Goal: Information Seeking & Learning: Learn about a topic

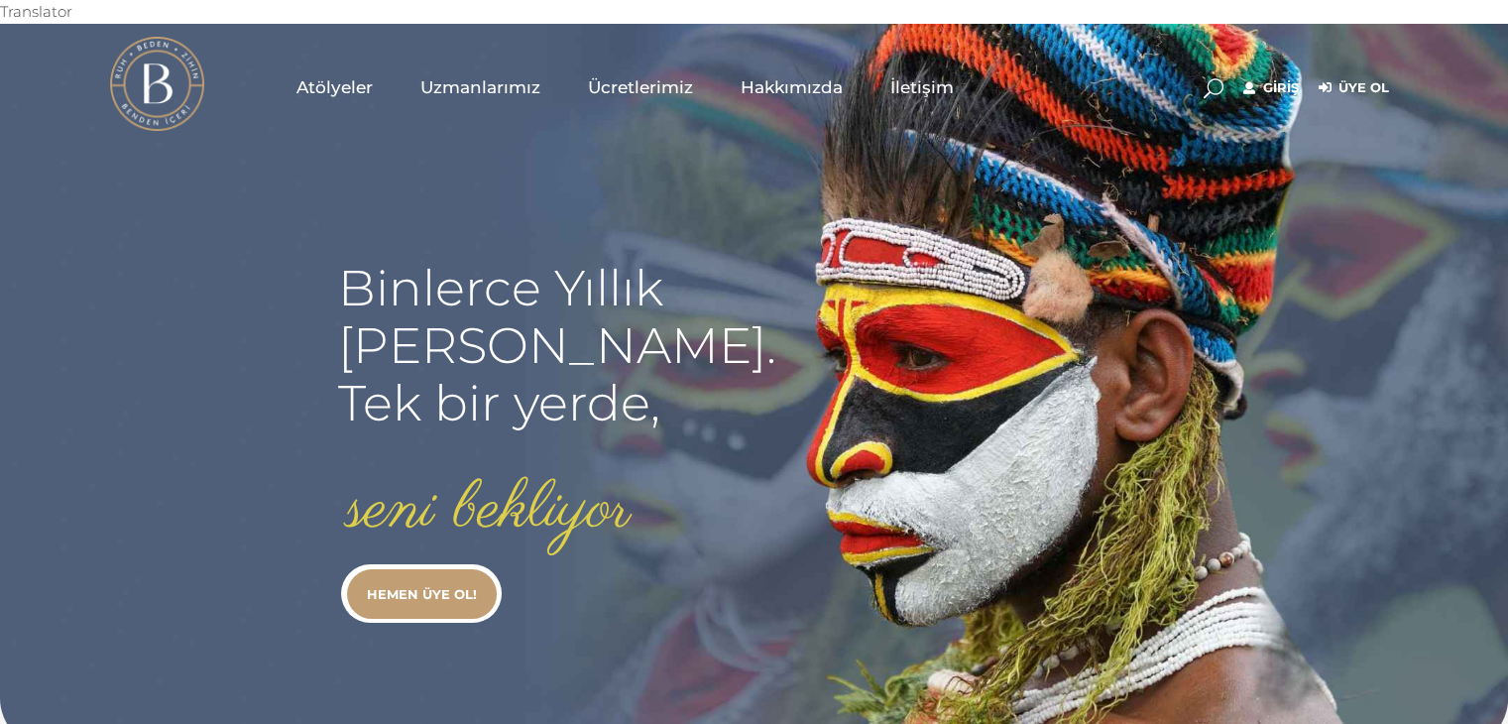
type input "secil.karacan"
click at [1279, 76] on link "Giriş" at bounding box center [1271, 88] width 56 height 24
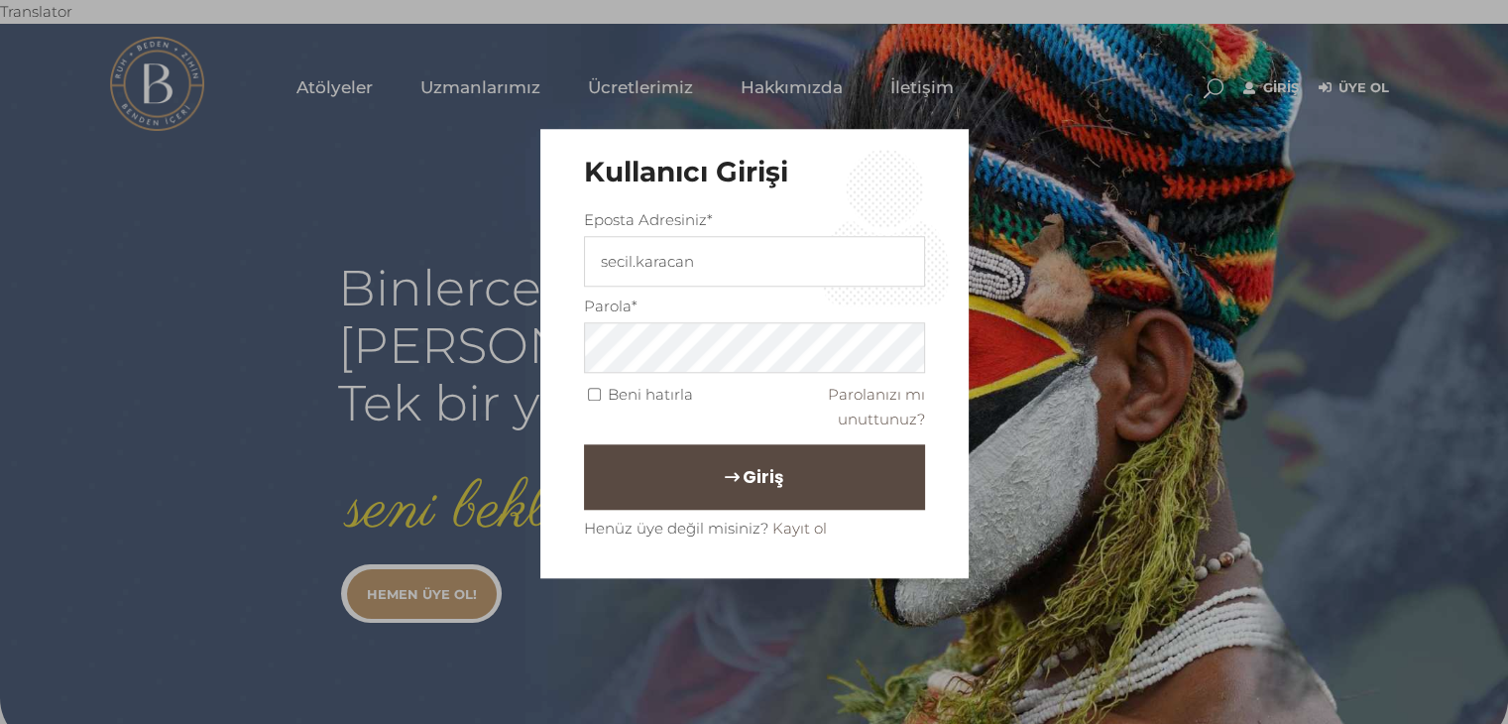
click at [727, 497] on button "Giriş" at bounding box center [754, 476] width 341 height 65
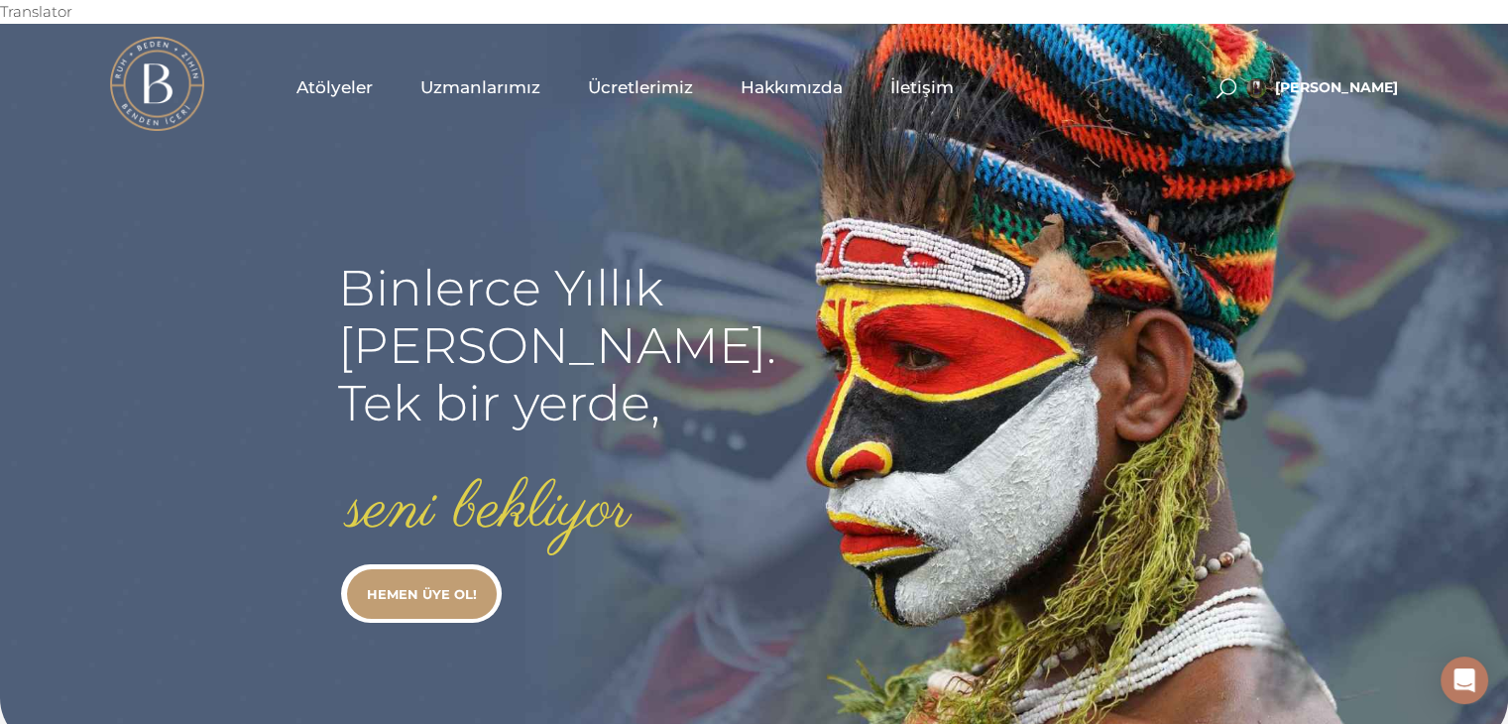
click at [477, 76] on span "Uzmanlarımız" at bounding box center [480, 87] width 120 height 23
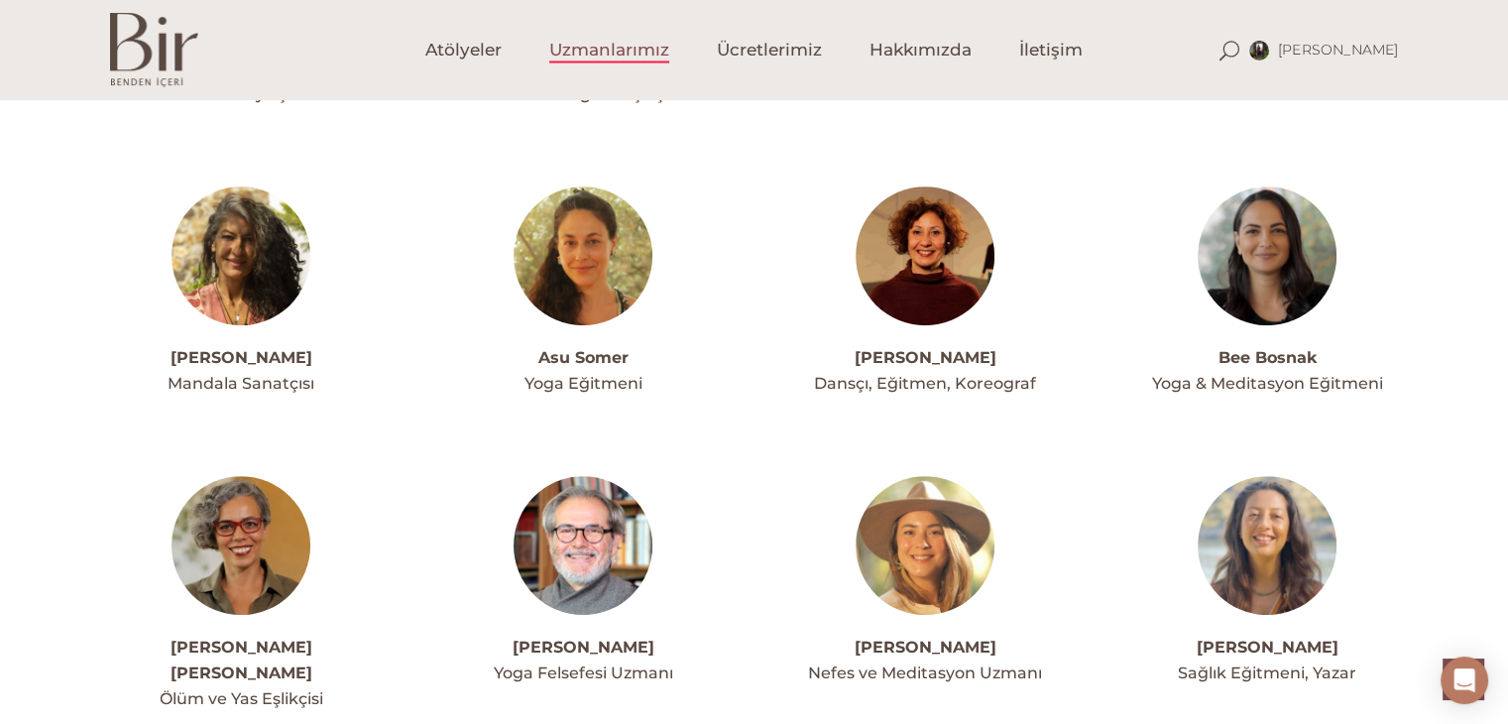
scroll to position [793, 0]
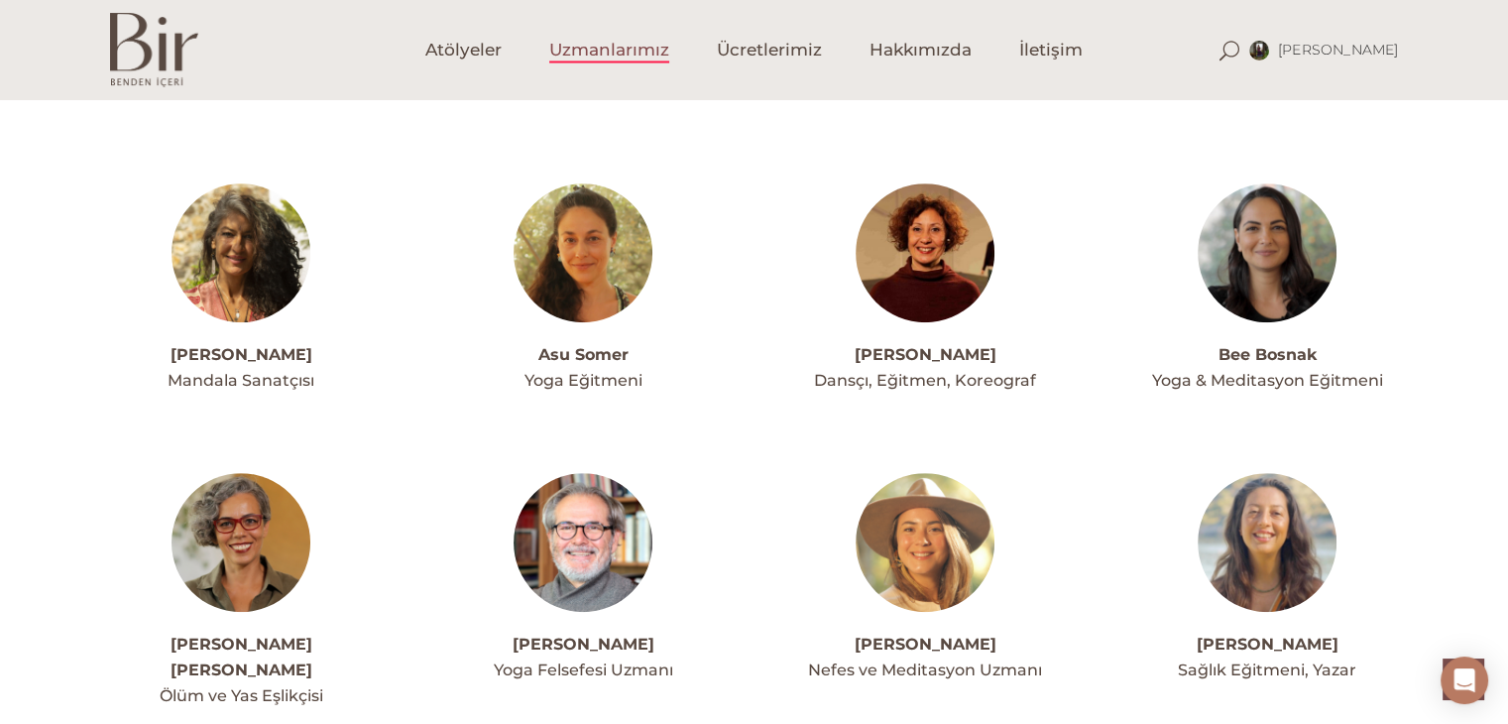
click at [587, 228] on img at bounding box center [583, 252] width 139 height 139
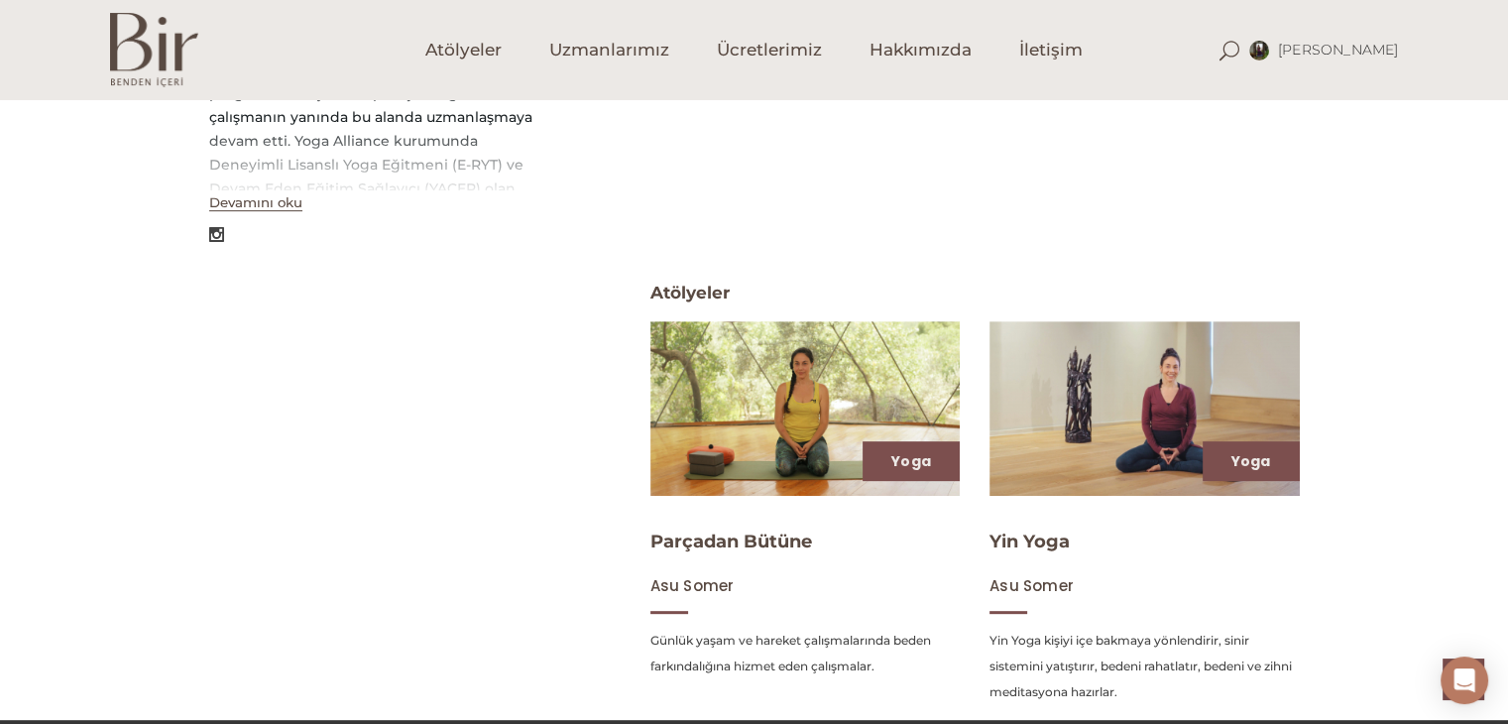
scroll to position [714, 0]
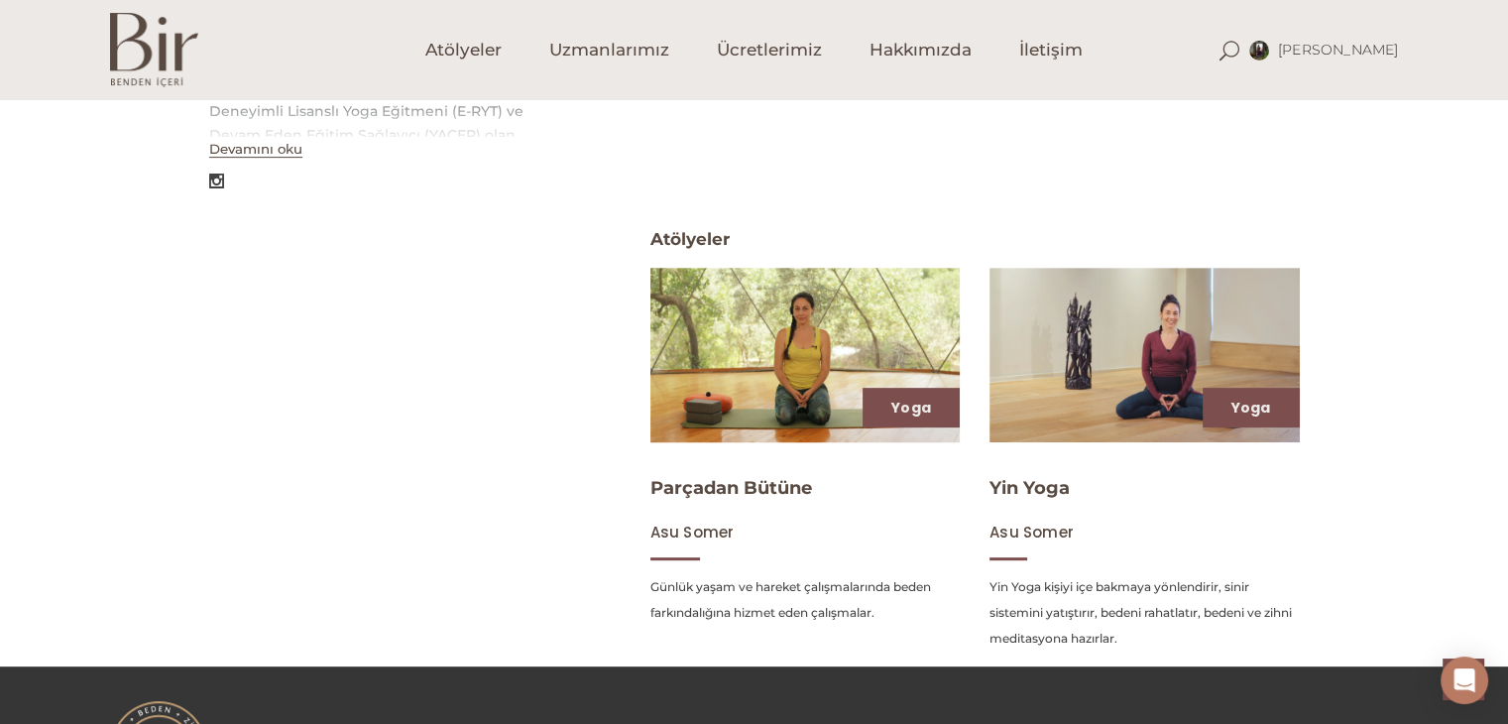
click at [773, 325] on img at bounding box center [804, 354] width 319 height 179
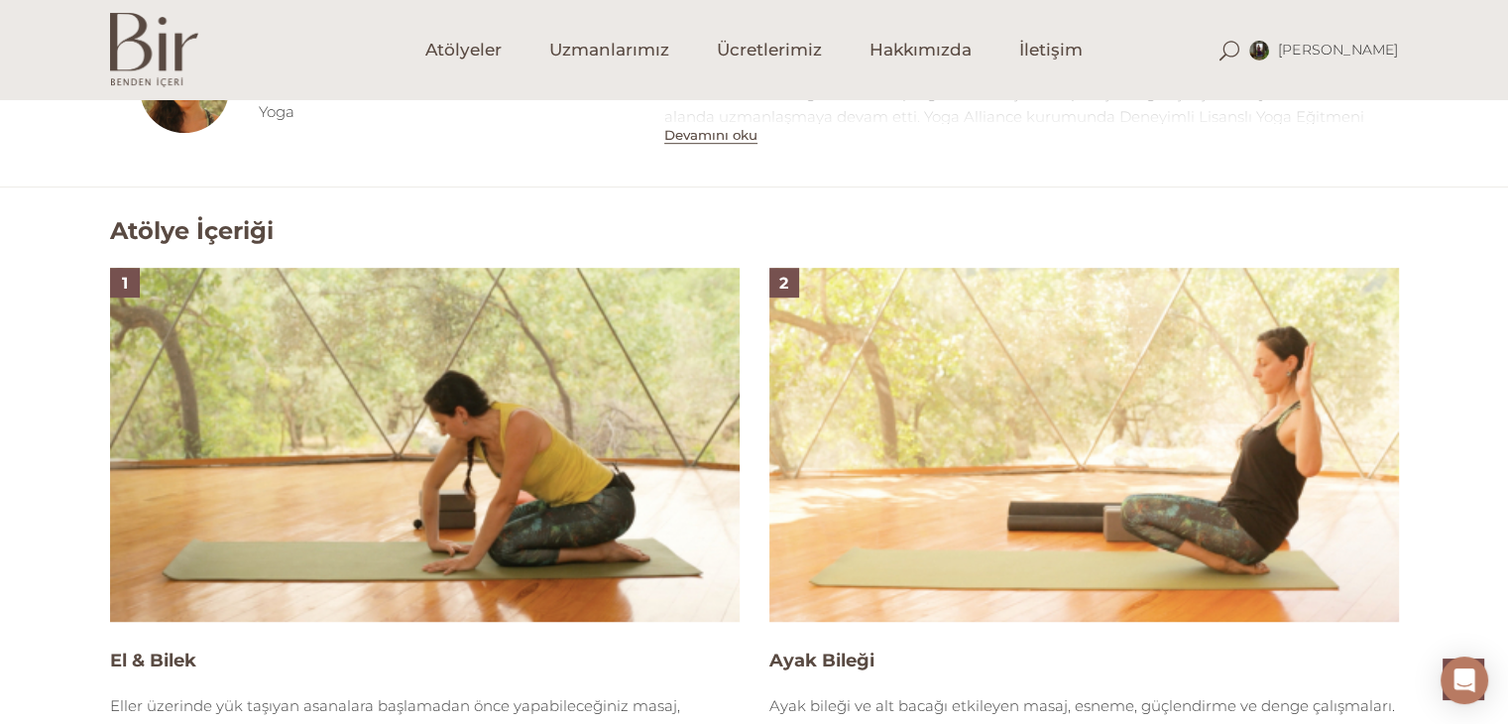
scroll to position [1202, 0]
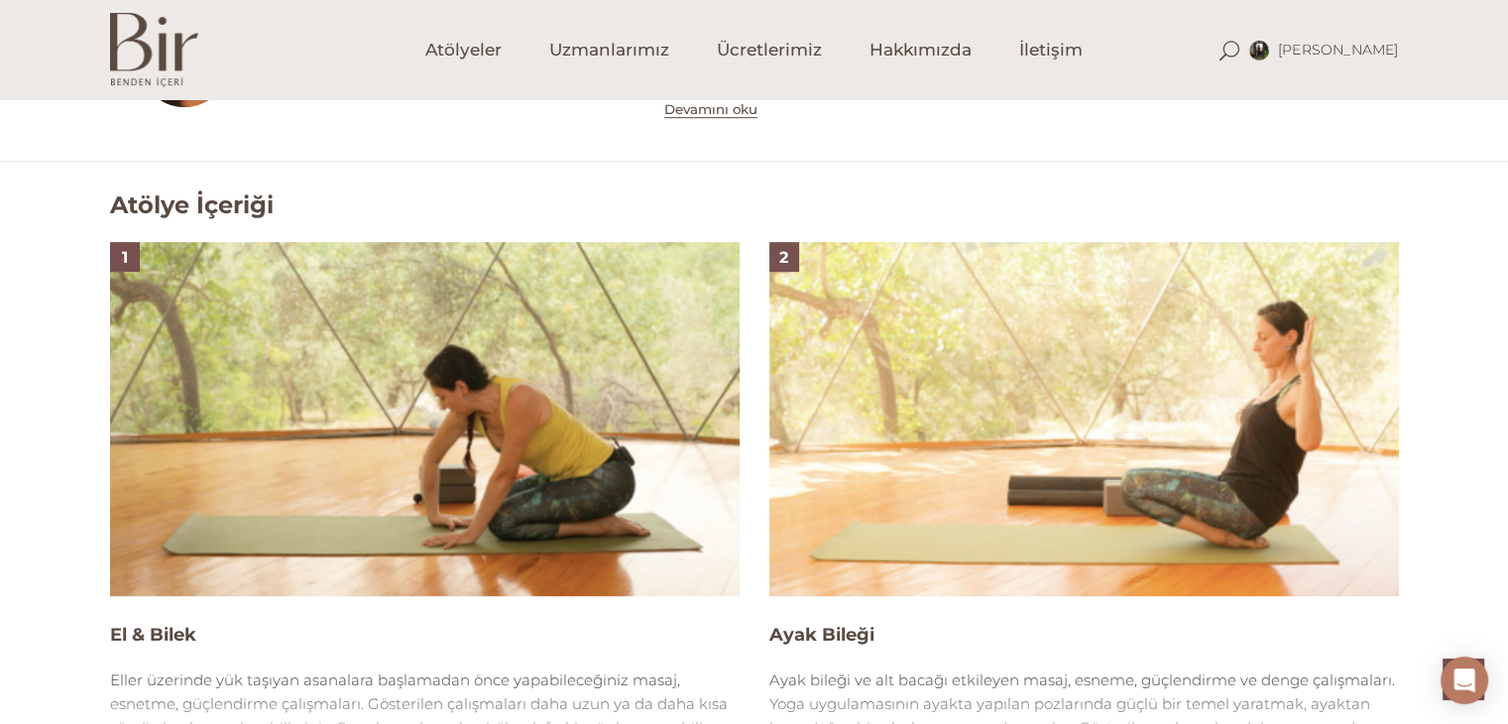
click at [473, 515] on img at bounding box center [425, 419] width 630 height 354
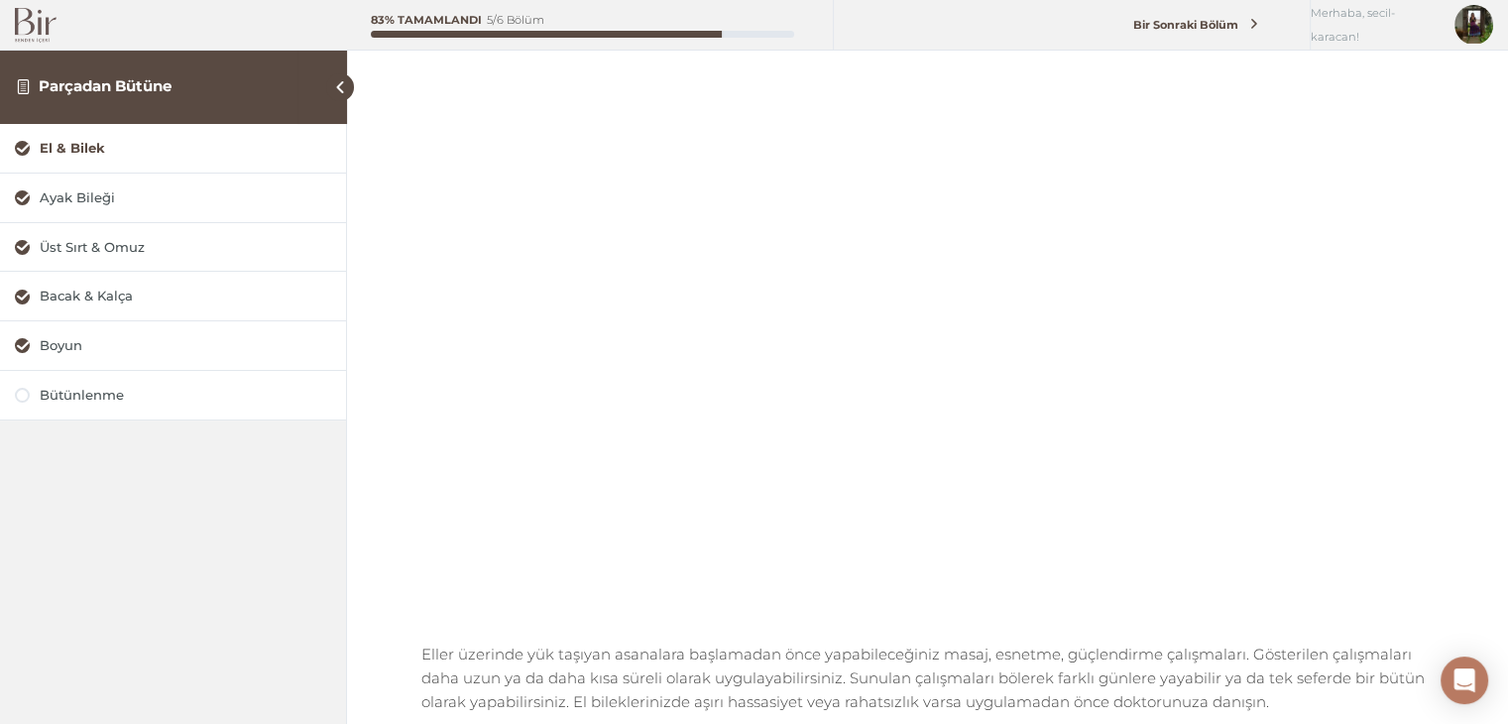
scroll to position [159, 0]
click at [107, 397] on div "Bütünlenme" at bounding box center [185, 395] width 291 height 19
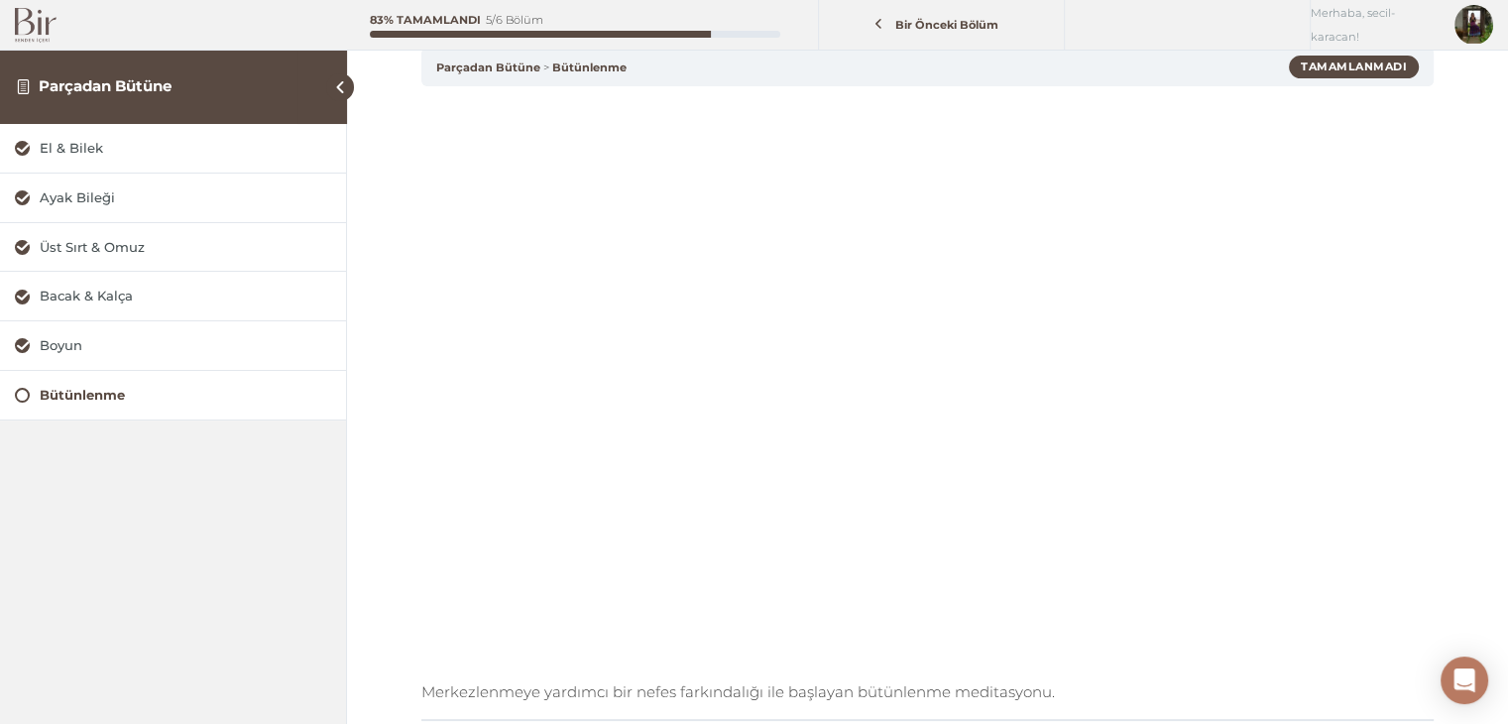
scroll to position [119, 0]
click at [61, 148] on div "El & Bilek" at bounding box center [185, 148] width 291 height 19
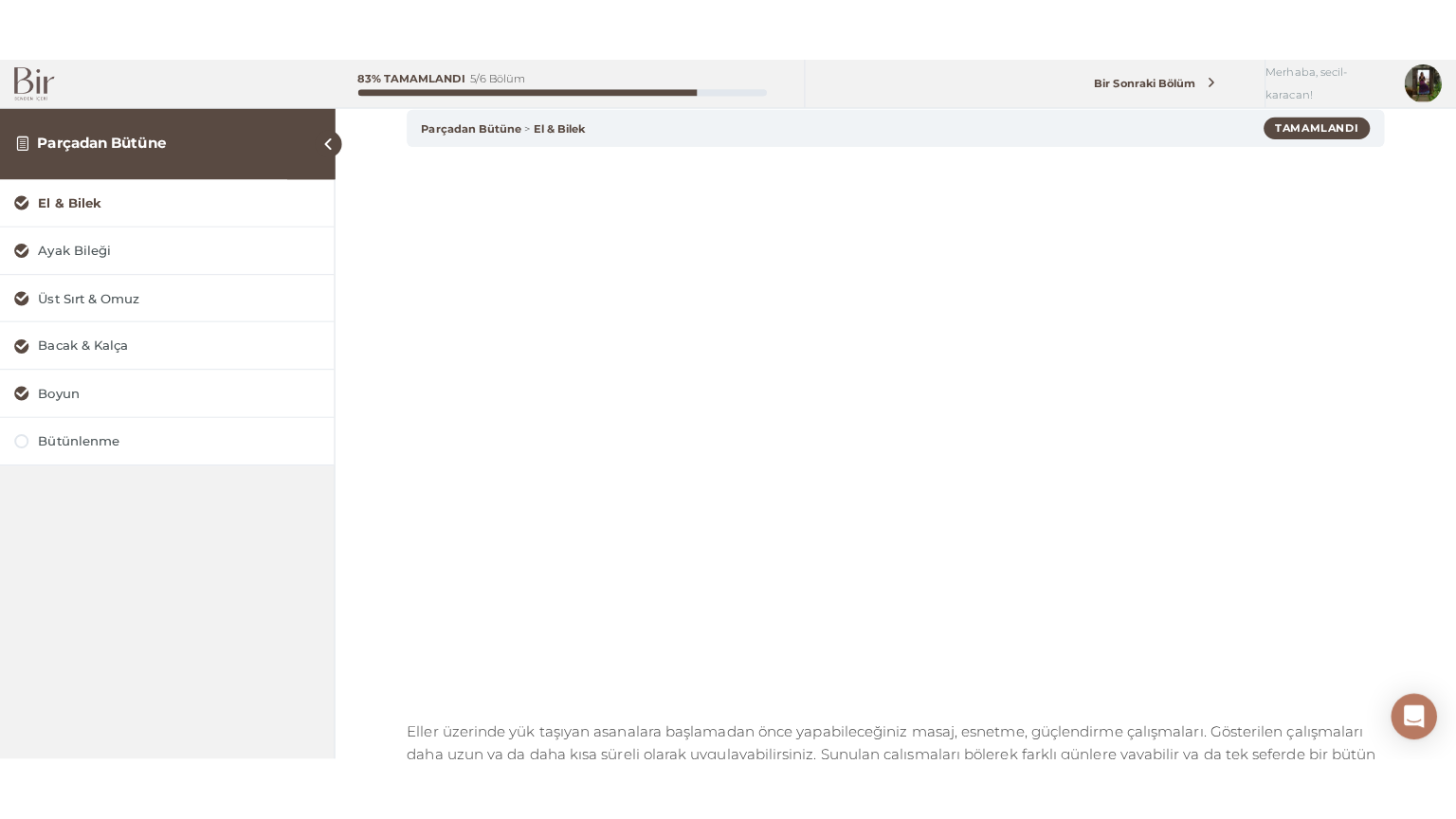
scroll to position [114, 0]
